Goal: Task Accomplishment & Management: Use online tool/utility

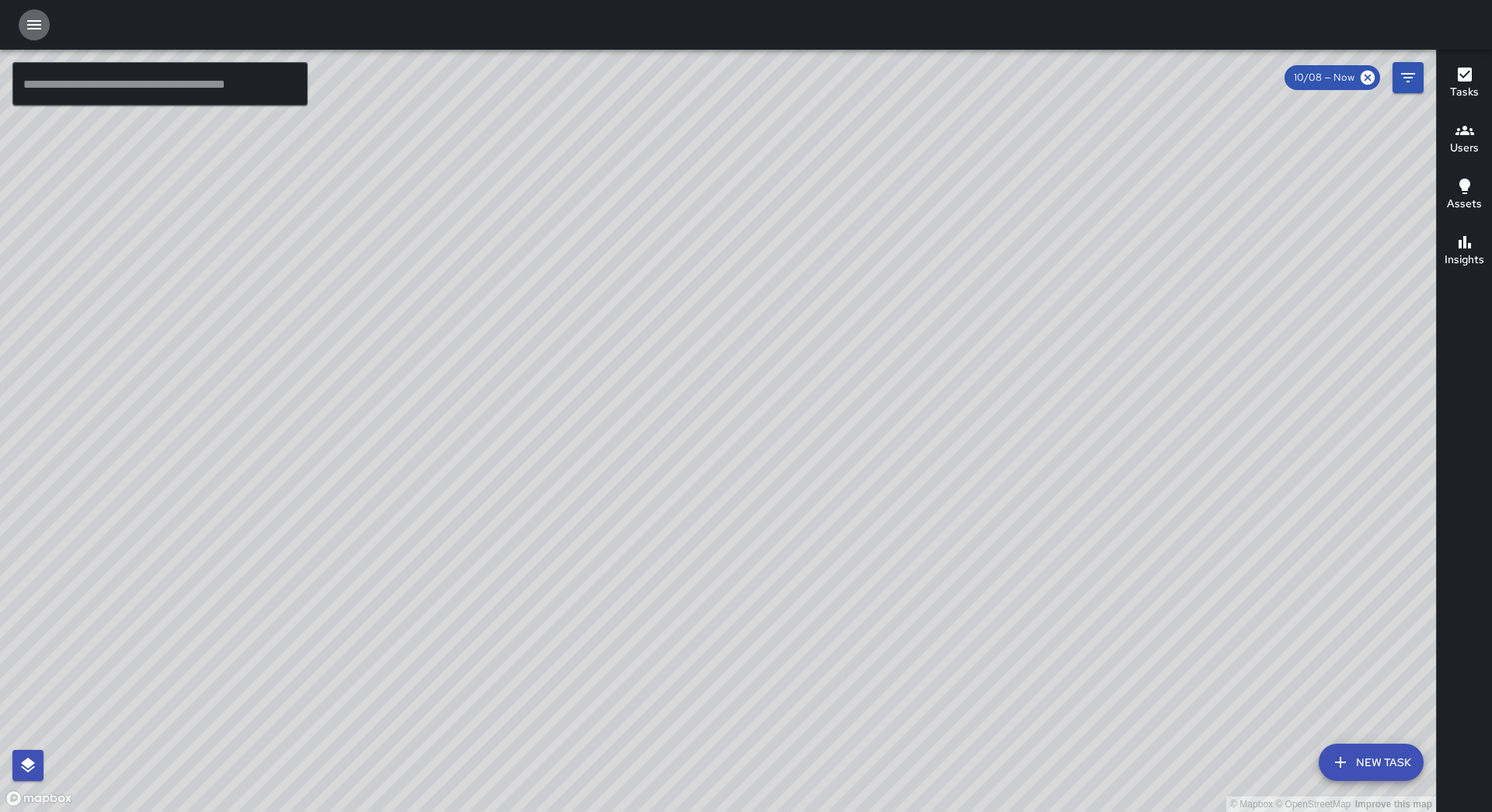
drag, startPoint x: 31, startPoint y: 19, endPoint x: 44, endPoint y: 43, distance: 27.3
click at [30, 20] on icon "button" at bounding box center [34, 25] width 19 height 19
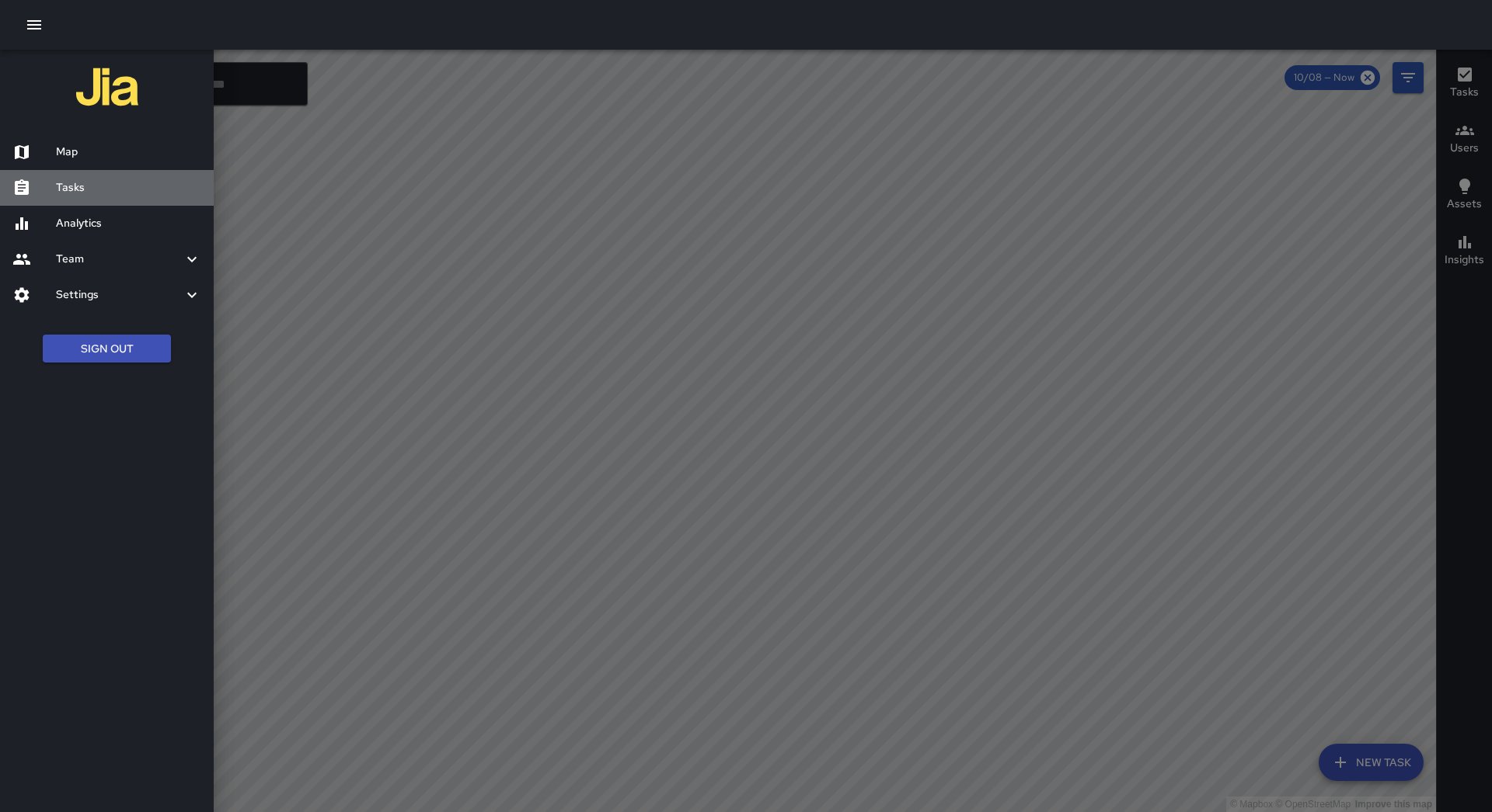
click at [96, 192] on h6 "Tasks" at bounding box center [128, 188] width 145 height 17
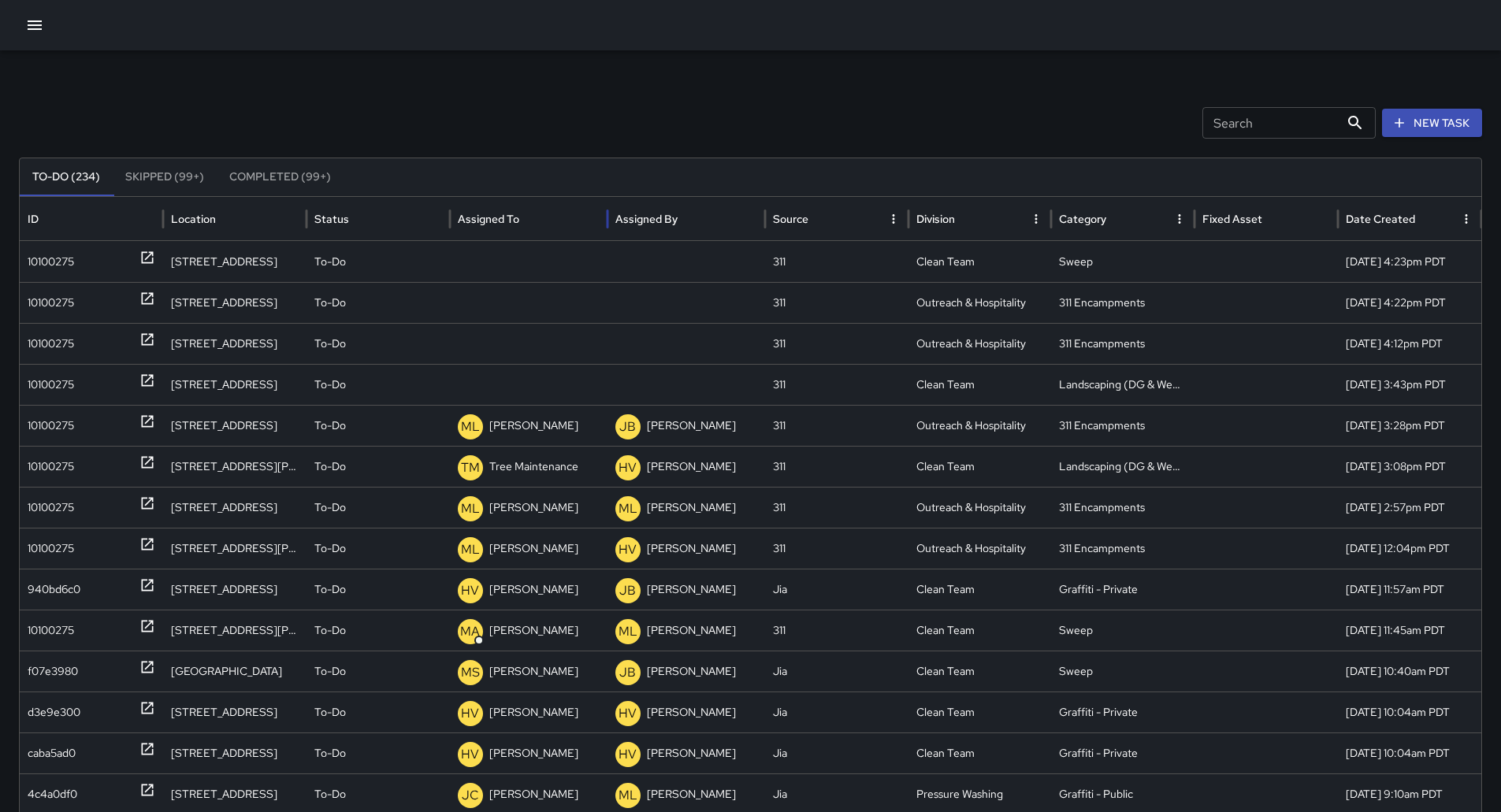
click at [573, 219] on div "Assigned To" at bounding box center [529, 218] width 142 height 43
click at [95, 264] on div "10100275" at bounding box center [92, 261] width 128 height 40
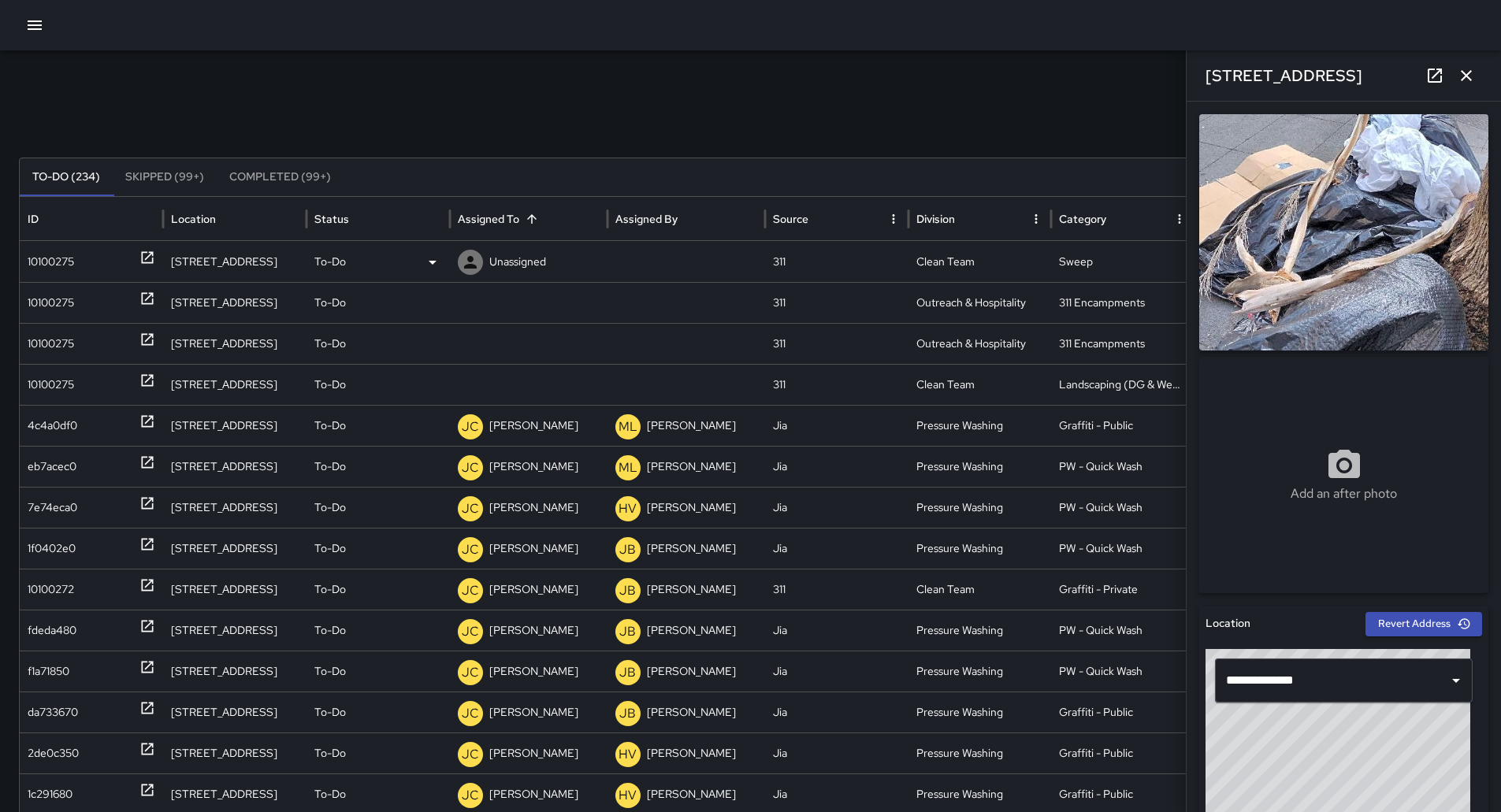
click at [385, 250] on div "To-Do" at bounding box center [378, 261] width 128 height 40
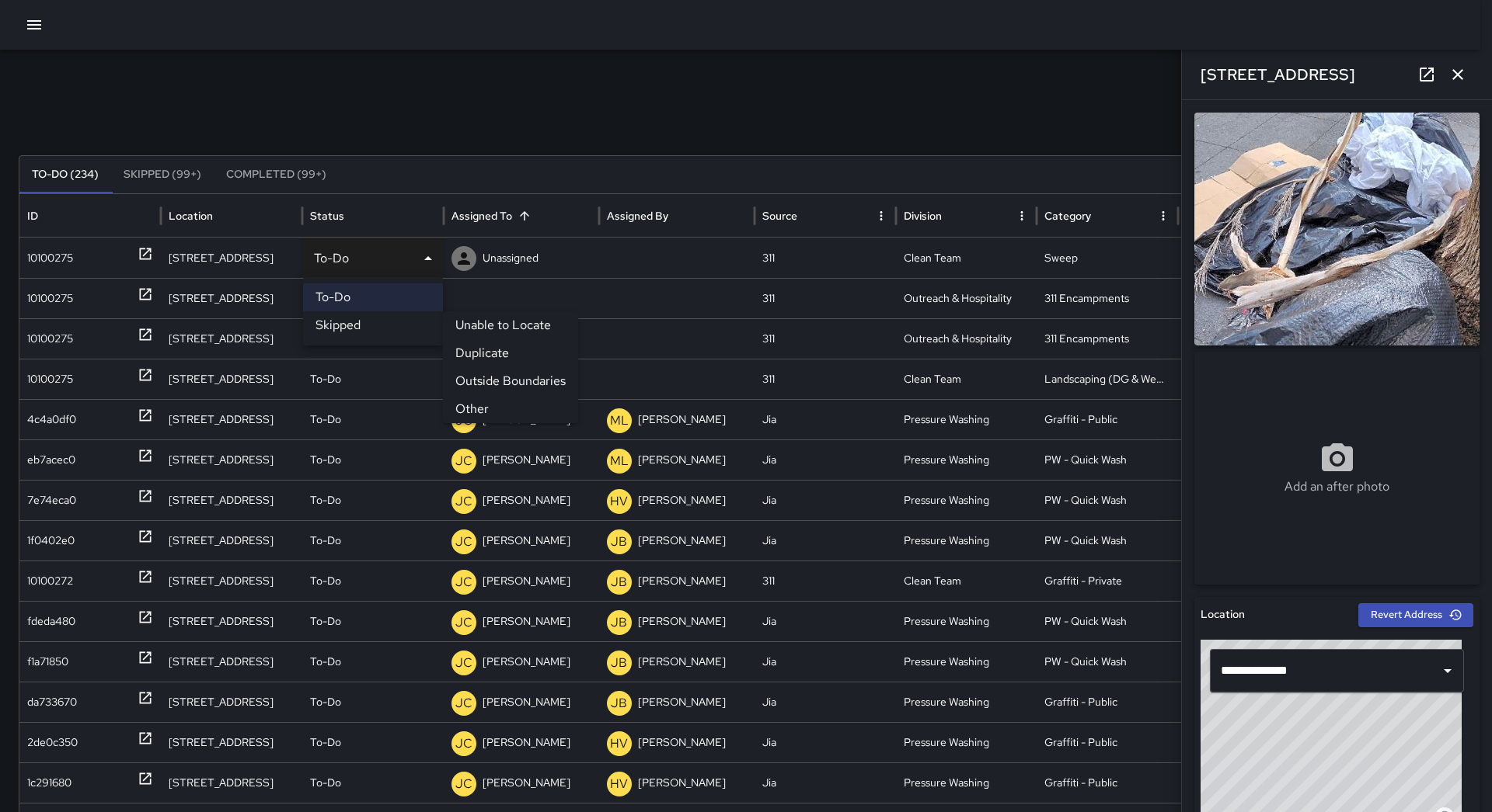
click at [464, 405] on li "Other" at bounding box center [510, 409] width 136 height 28
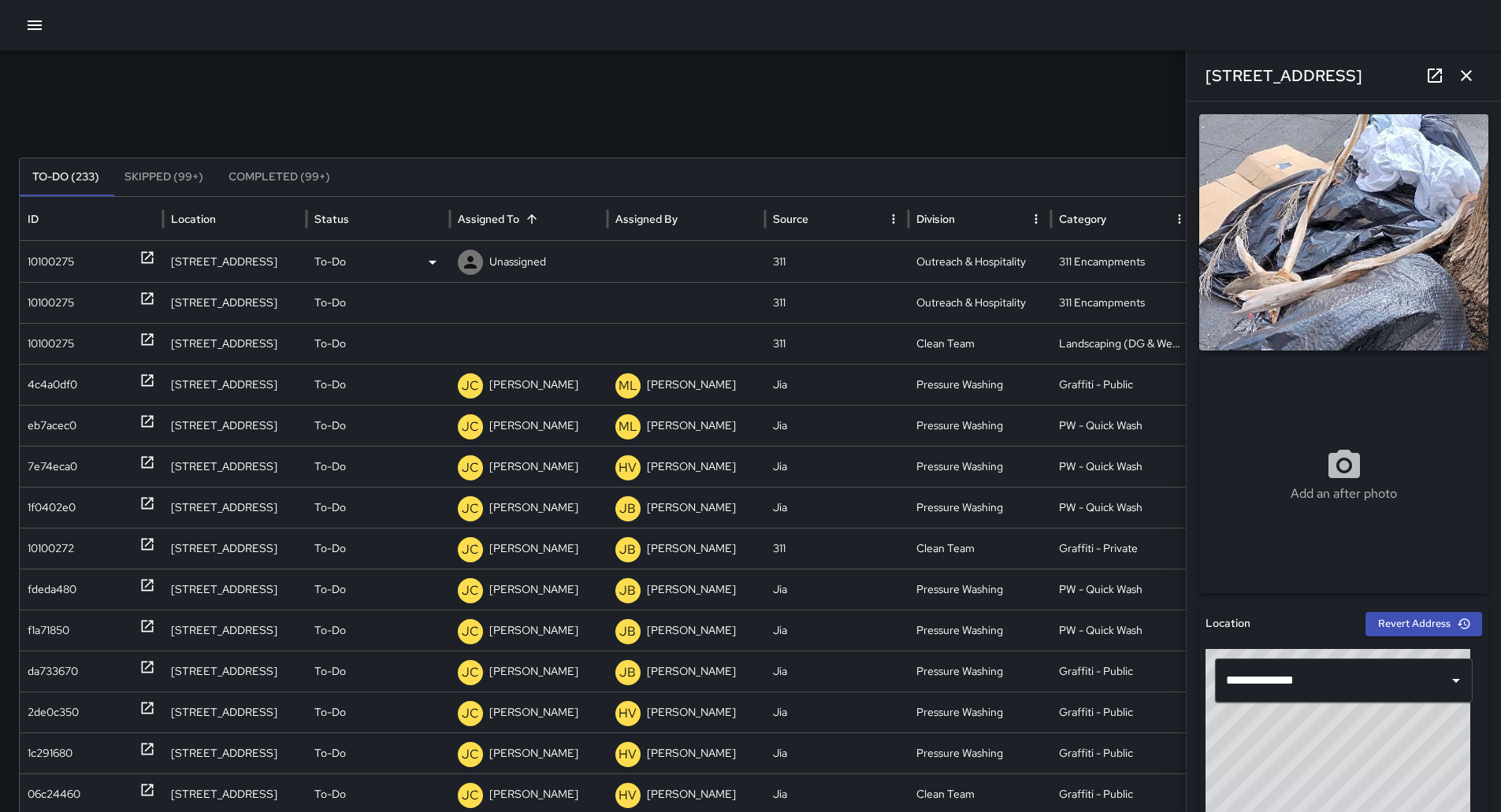
click at [98, 274] on div "10100275" at bounding box center [92, 261] width 128 height 40
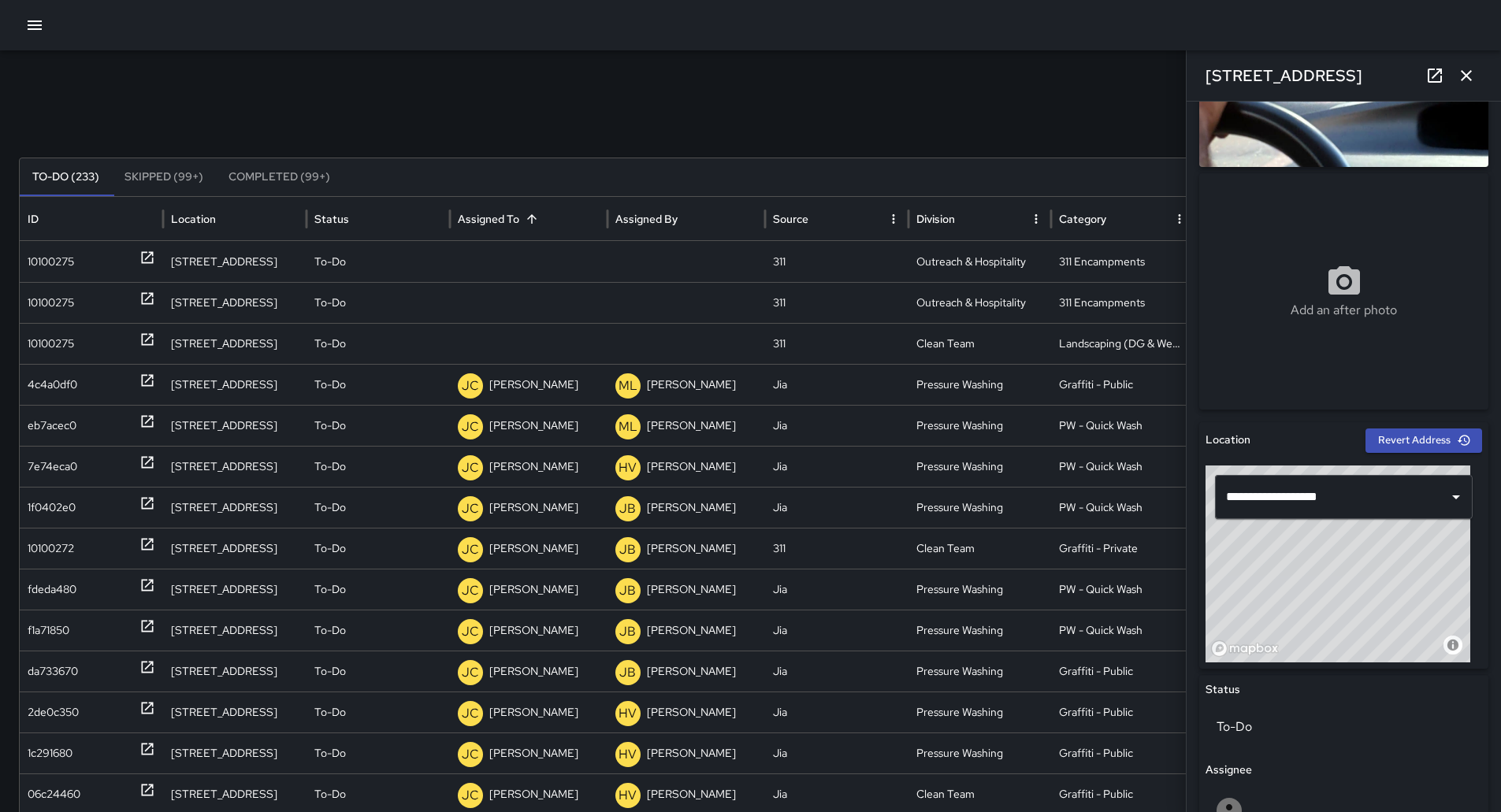
scroll to position [315, 0]
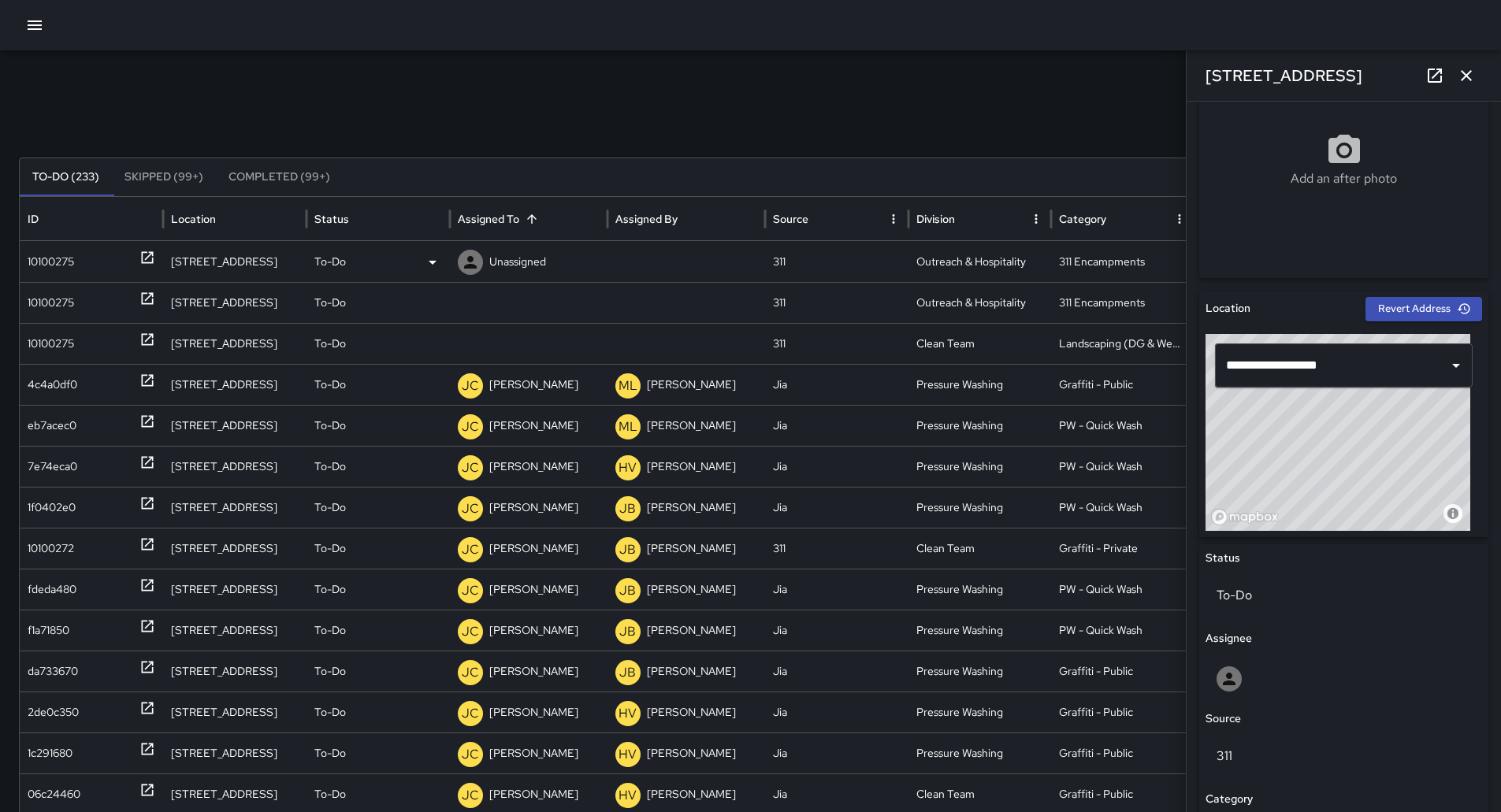
click at [555, 272] on div "Unassigned" at bounding box center [529, 261] width 142 height 40
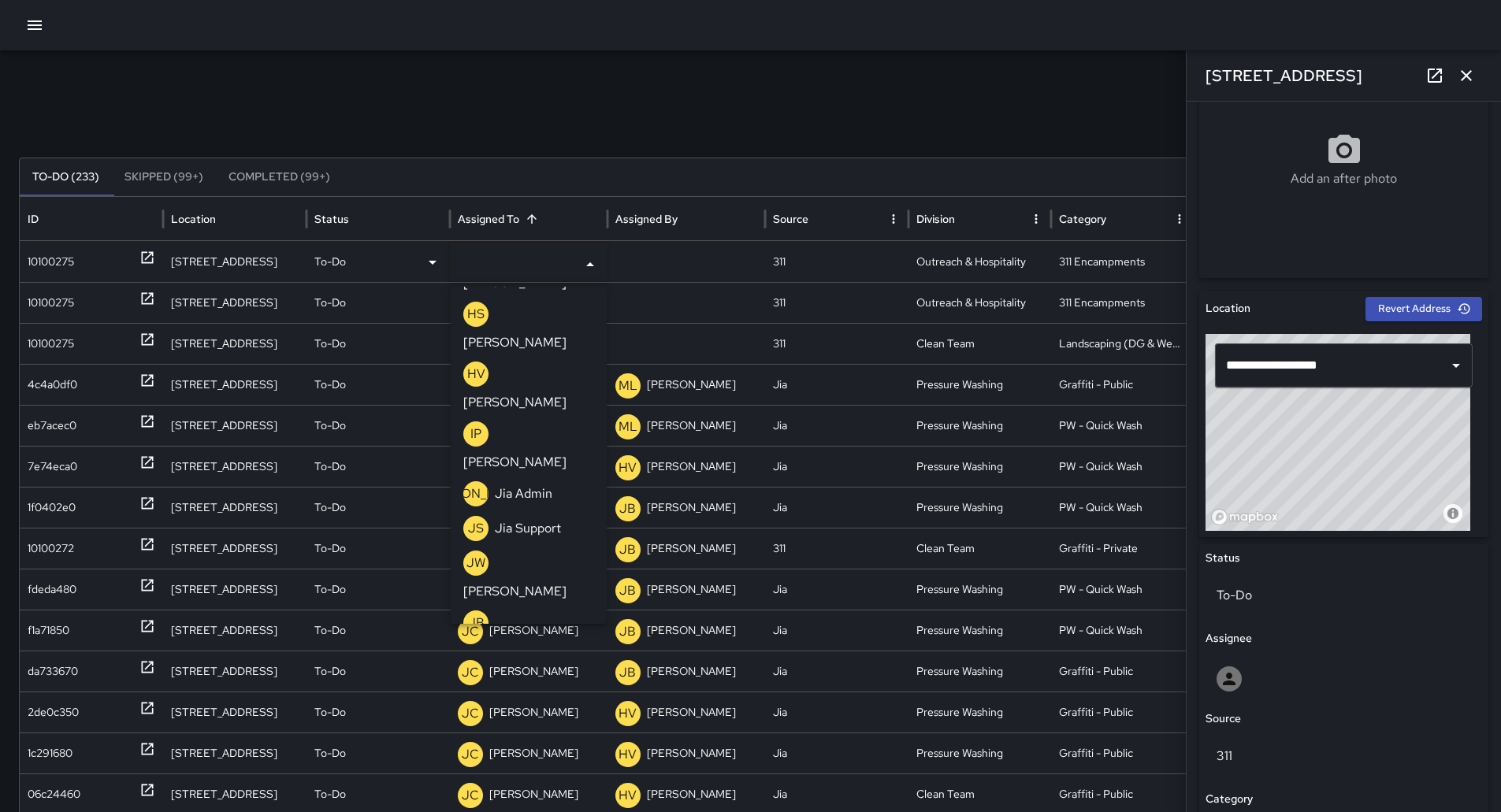
scroll to position [472, 0]
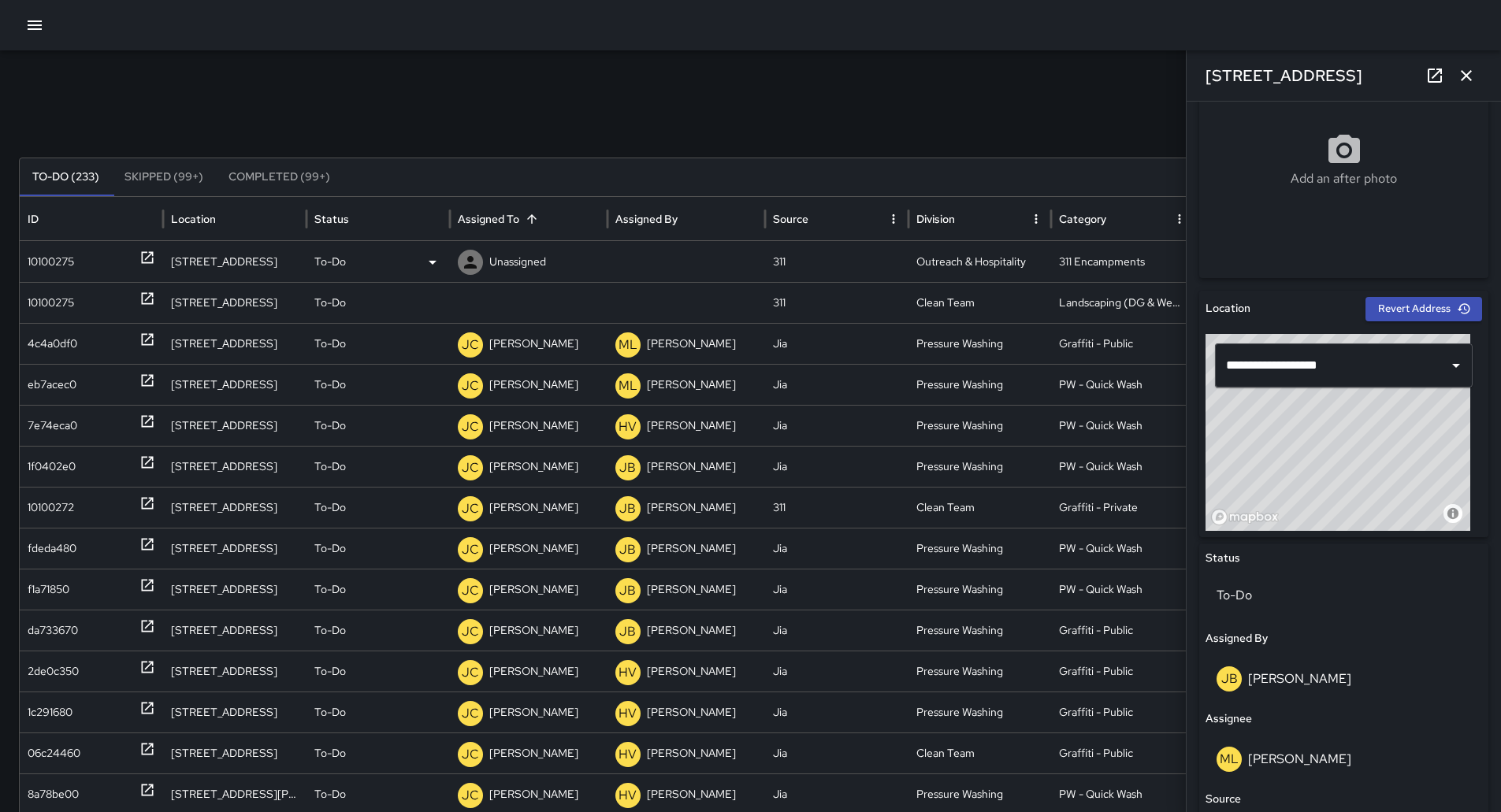
click at [59, 260] on div "10100275" at bounding box center [51, 261] width 47 height 40
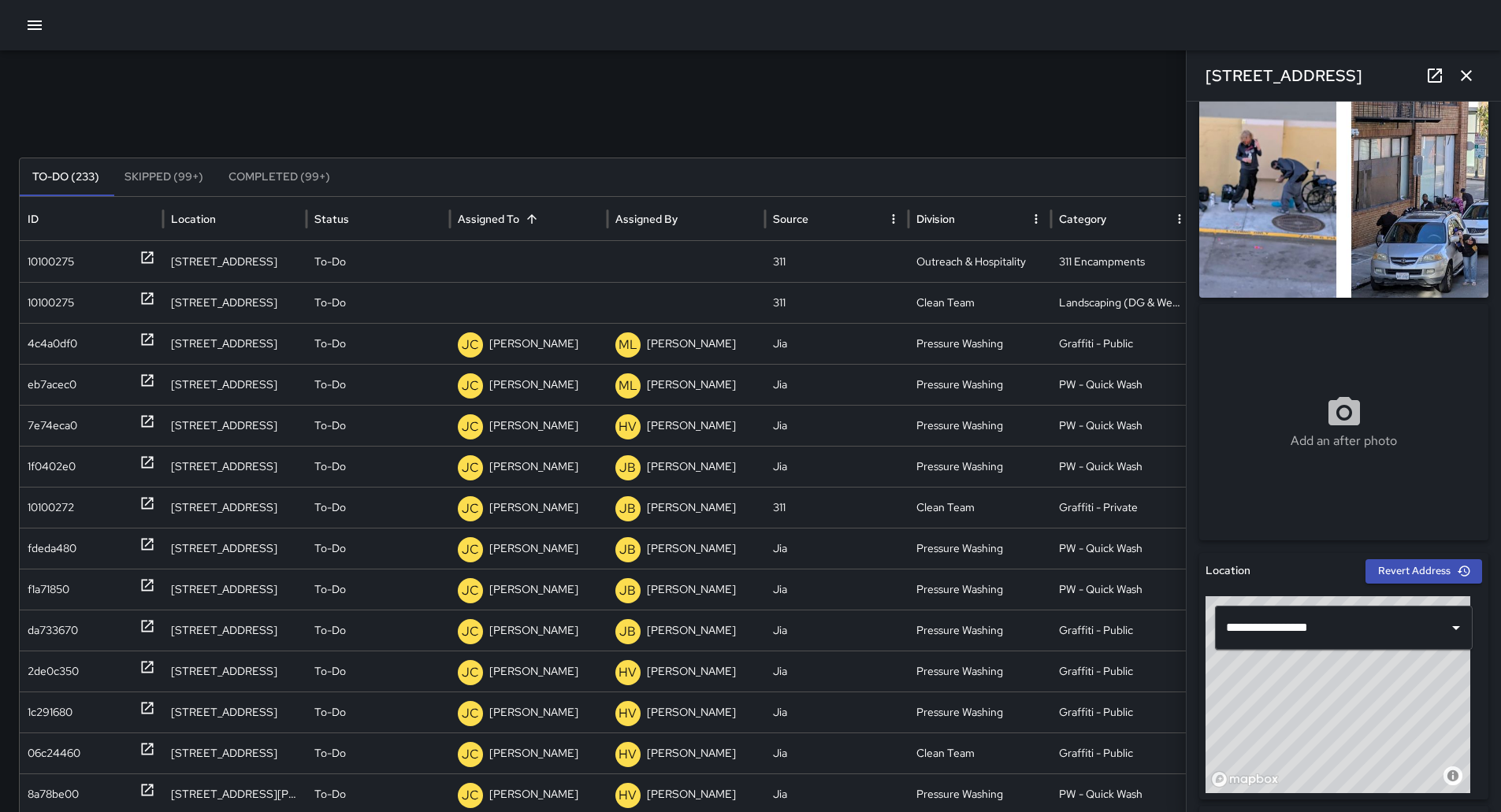
scroll to position [79, 0]
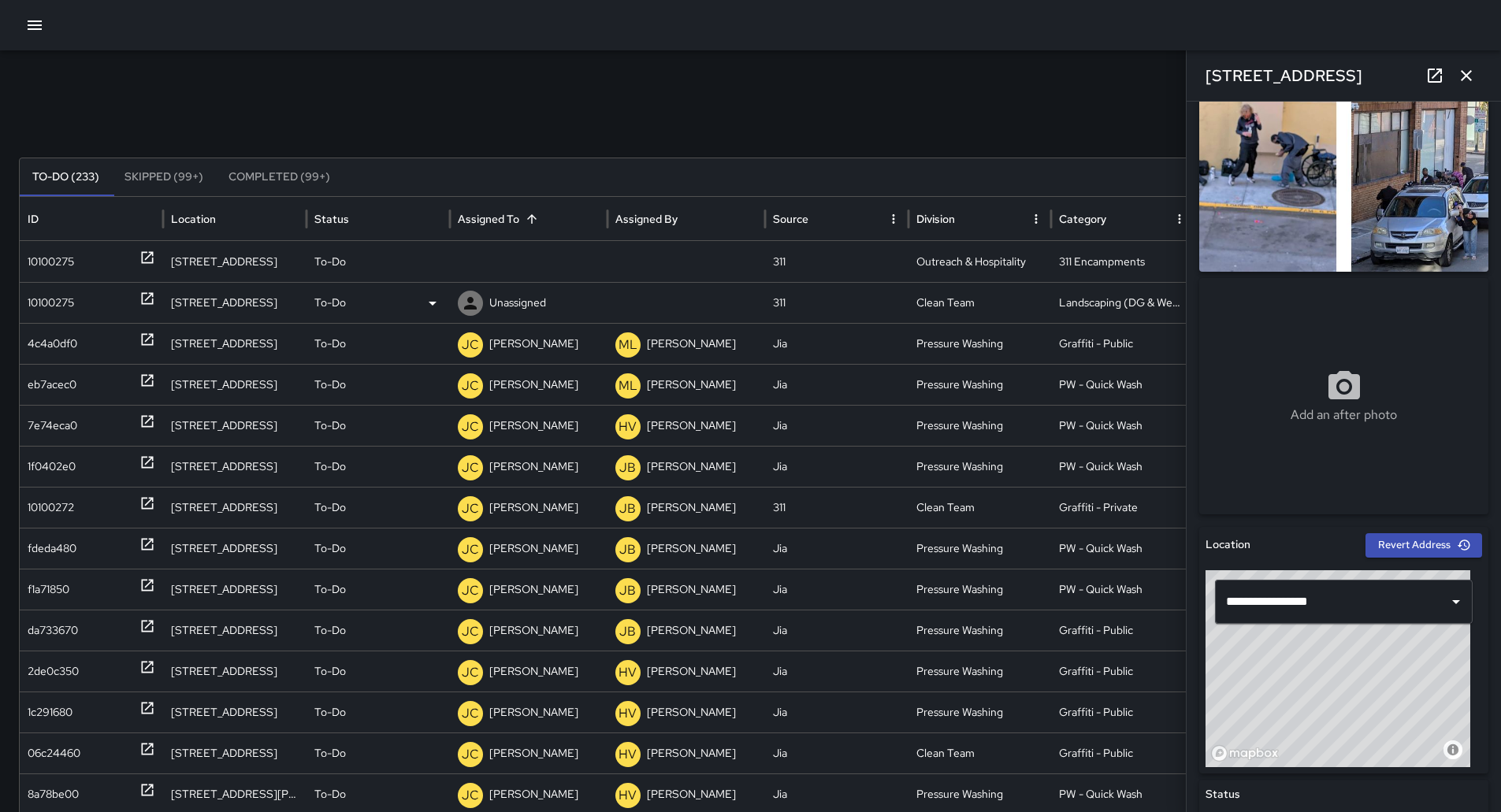
drag, startPoint x: 506, startPoint y: 254, endPoint x: 568, endPoint y: 285, distance: 69.3
click at [0, 0] on p "Unassigned" at bounding box center [0, 0] width 0 height 0
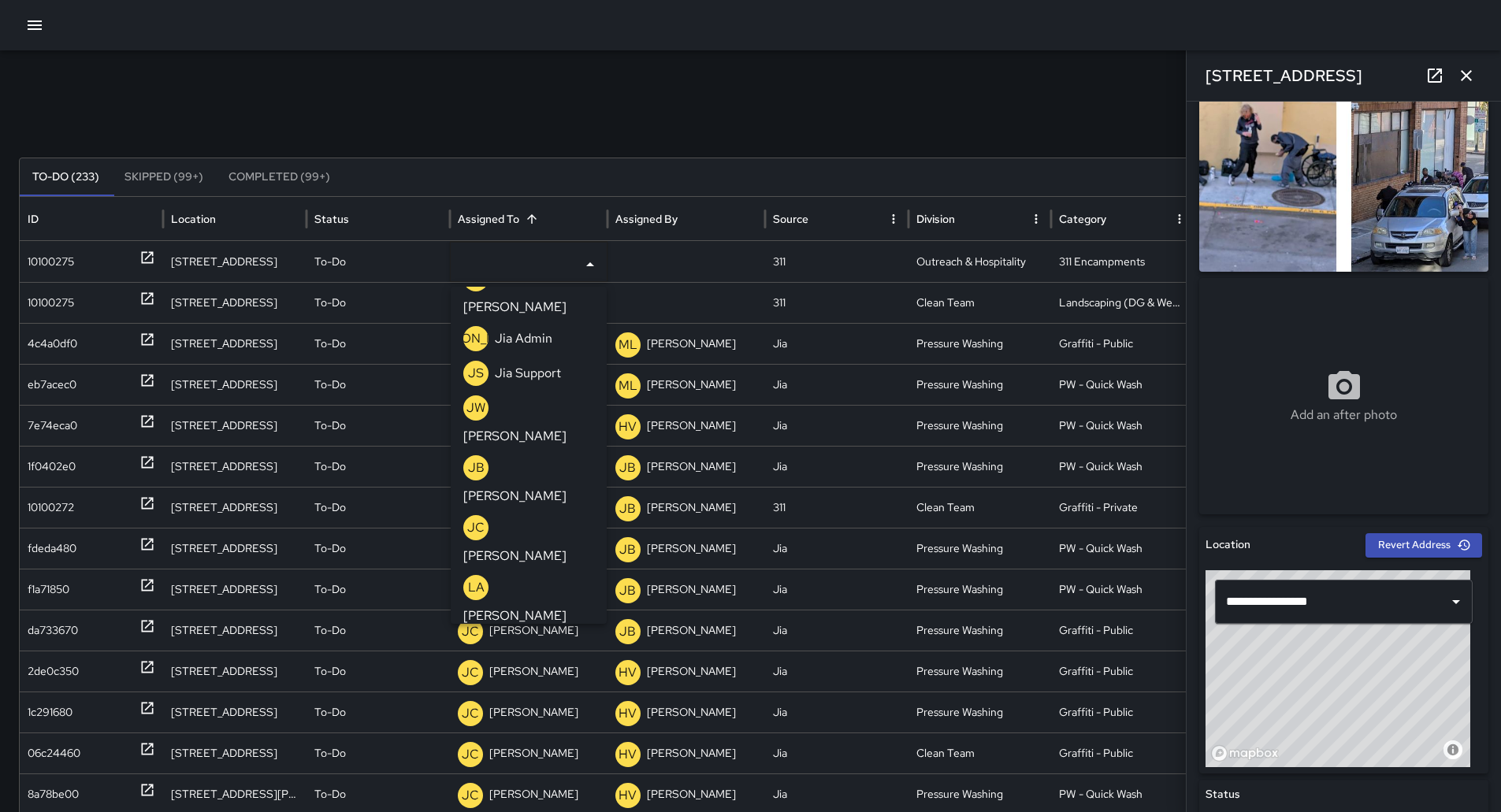
scroll to position [393, 0]
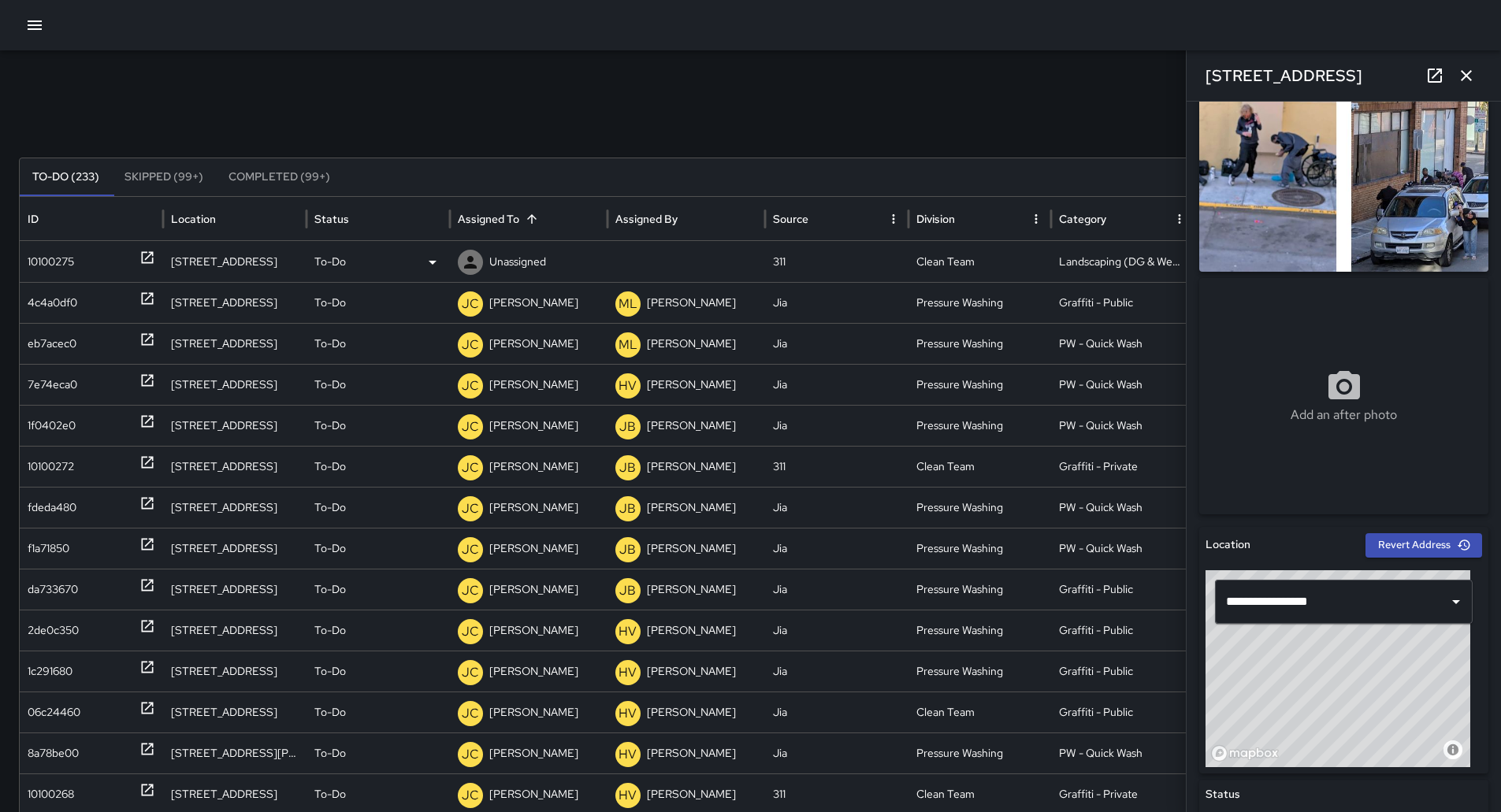
click at [67, 255] on div "10100275" at bounding box center [51, 261] width 47 height 40
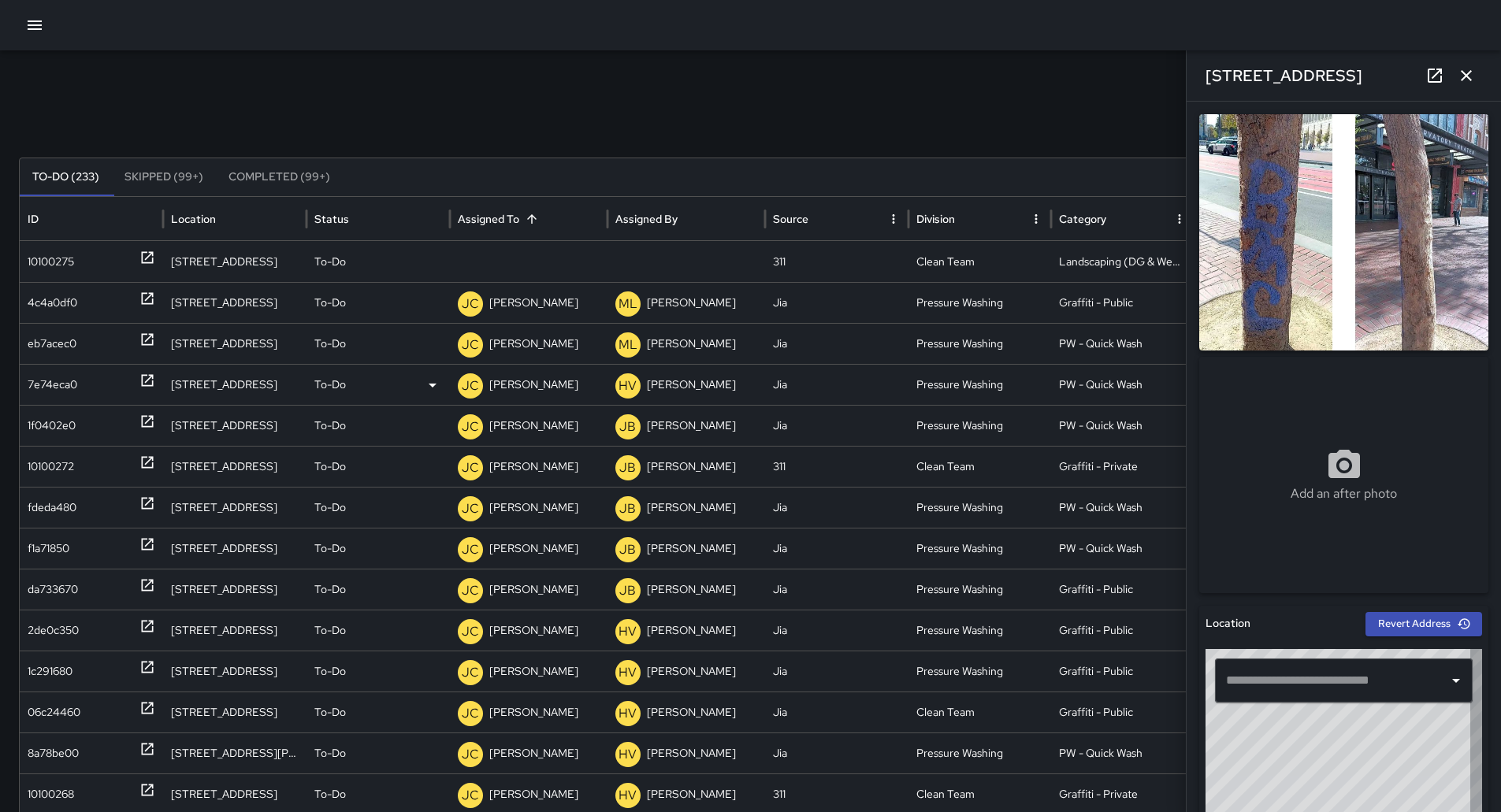
type input "**********"
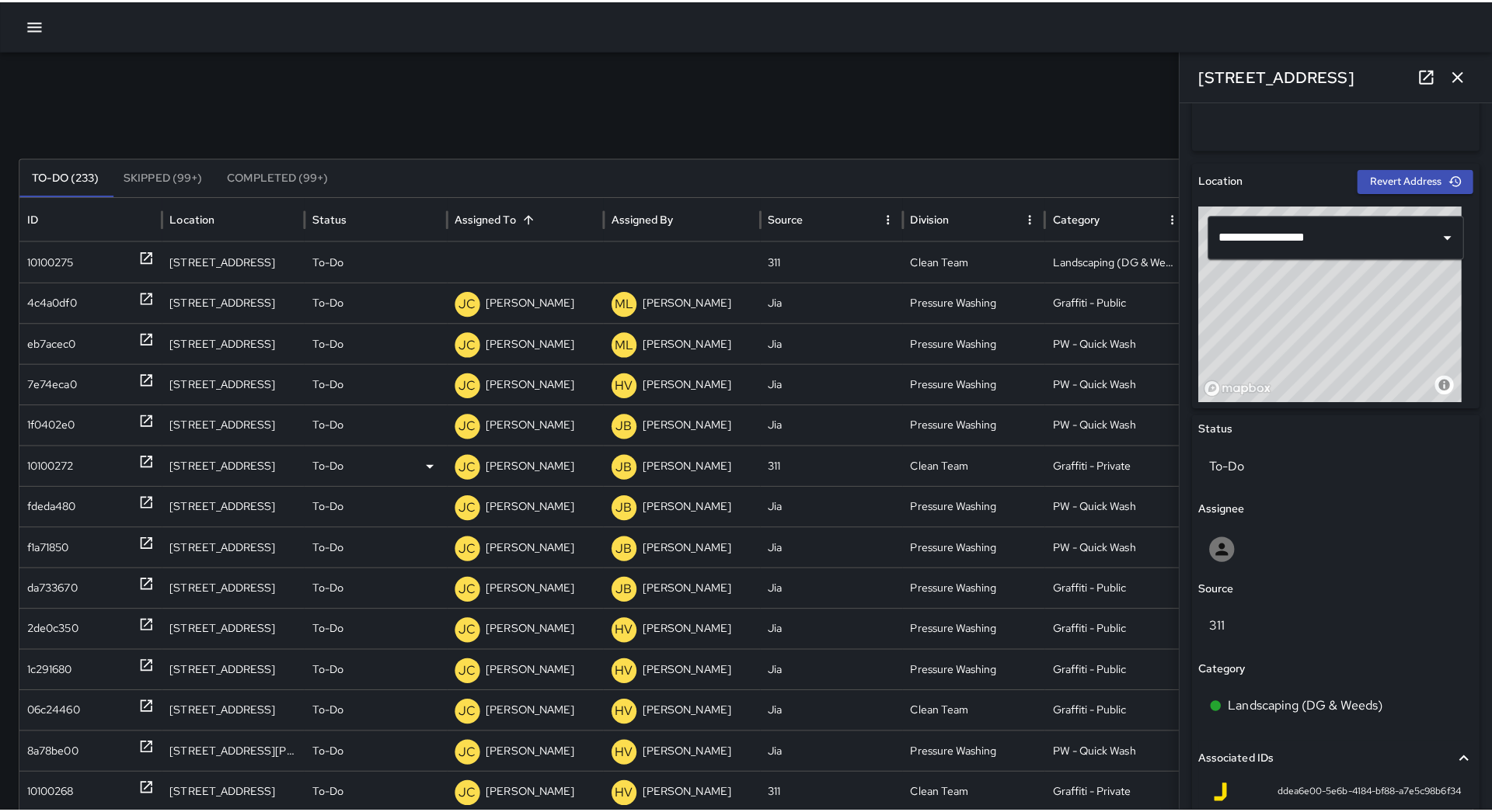
scroll to position [627, 0]
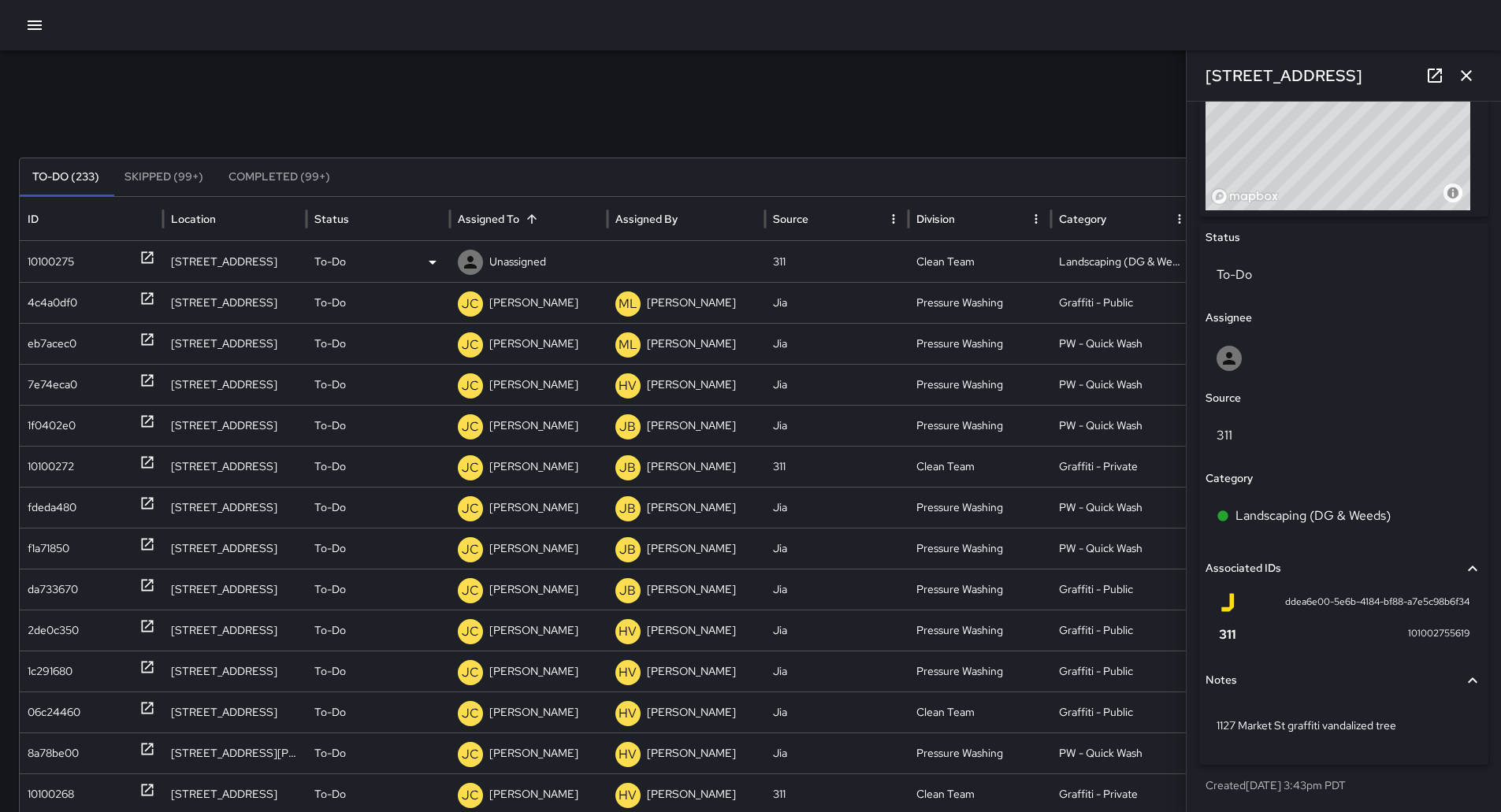
click at [414, 272] on div "To-Do" at bounding box center [378, 261] width 128 height 40
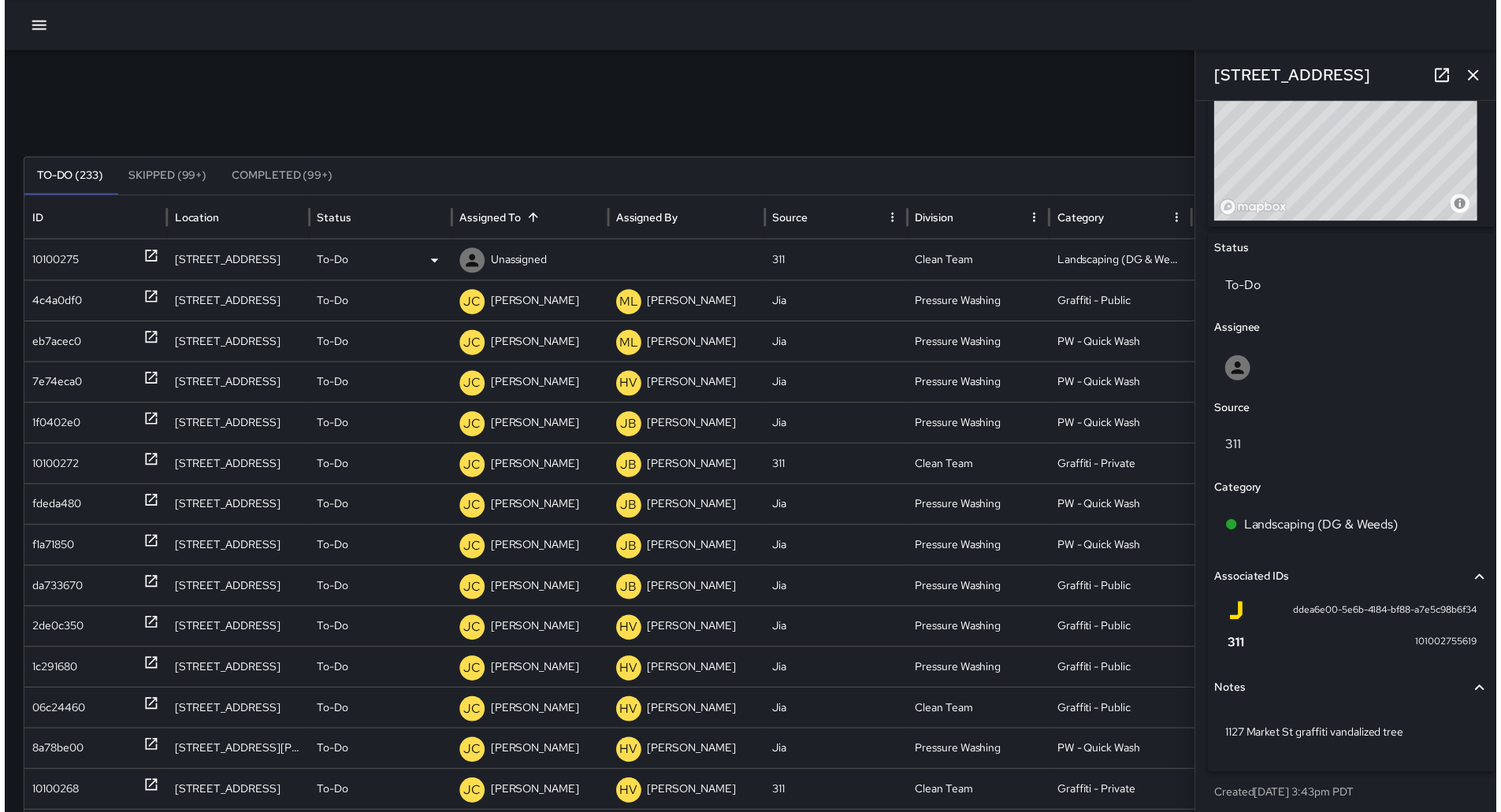
scroll to position [624, 0]
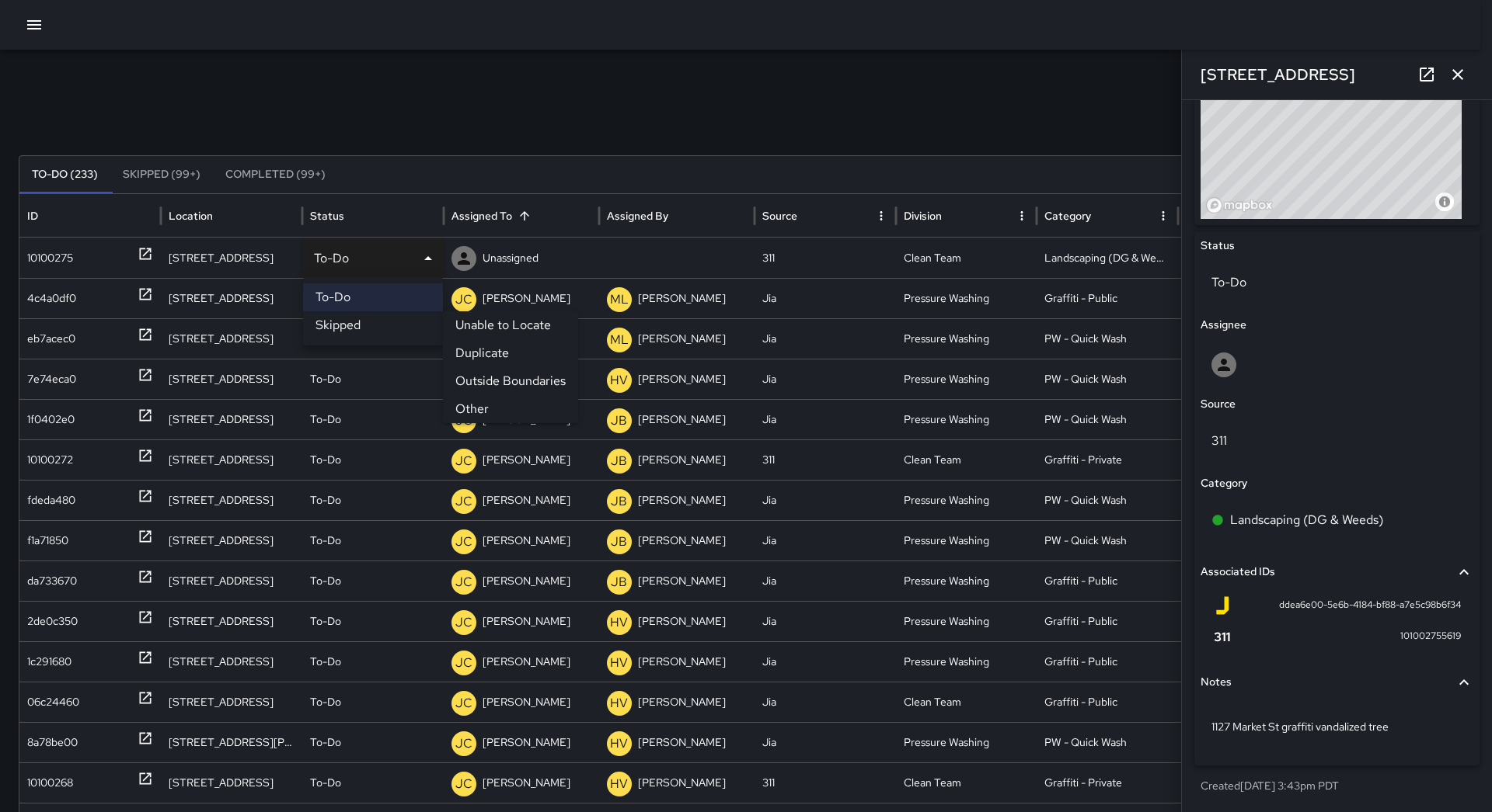
click at [499, 403] on li "Other" at bounding box center [510, 409] width 136 height 28
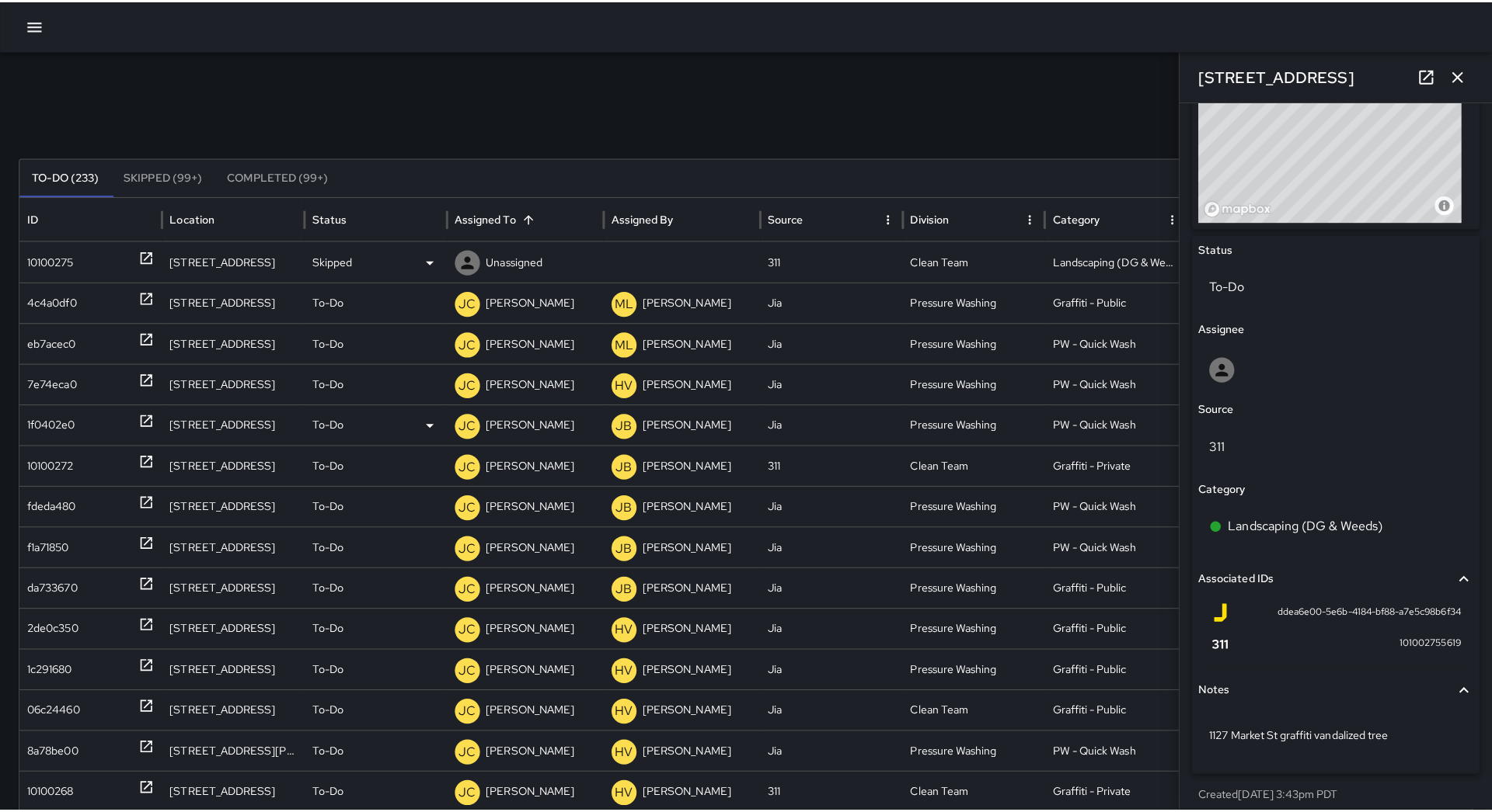
scroll to position [627, 0]
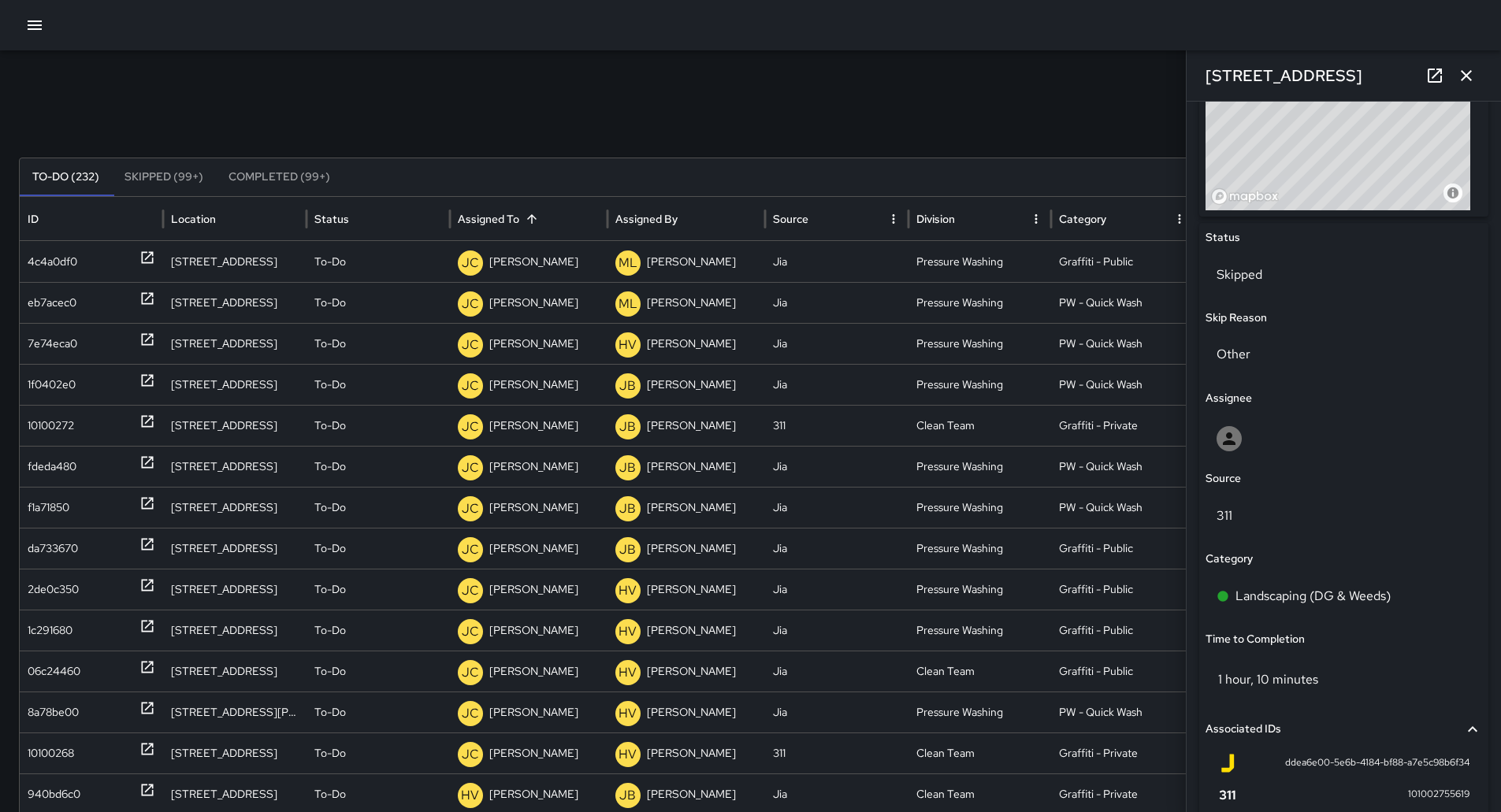
click at [33, 19] on icon "button" at bounding box center [34, 25] width 19 height 19
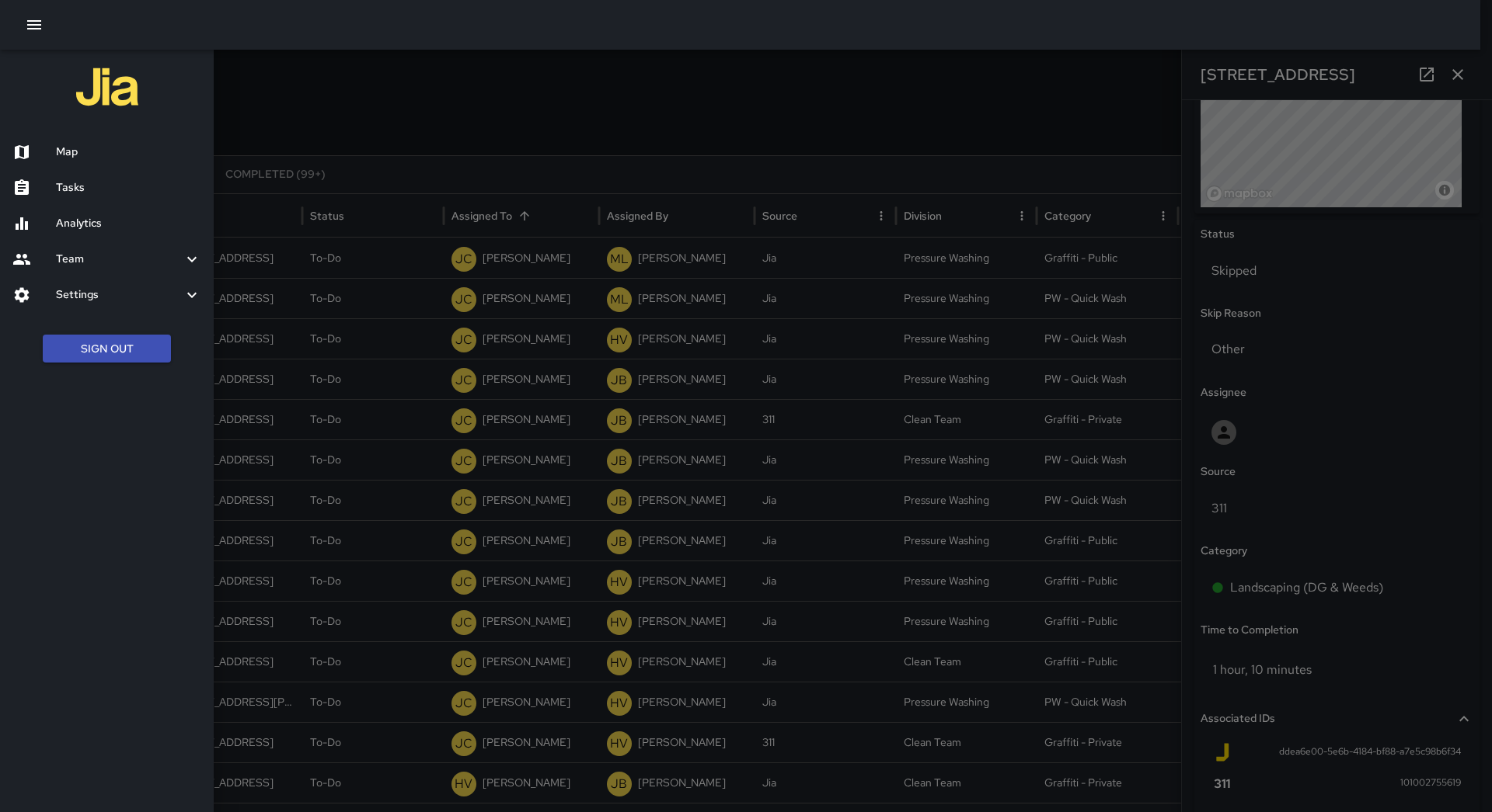
click at [107, 144] on h6 "Map" at bounding box center [128, 151] width 145 height 17
